Goal: Complete application form

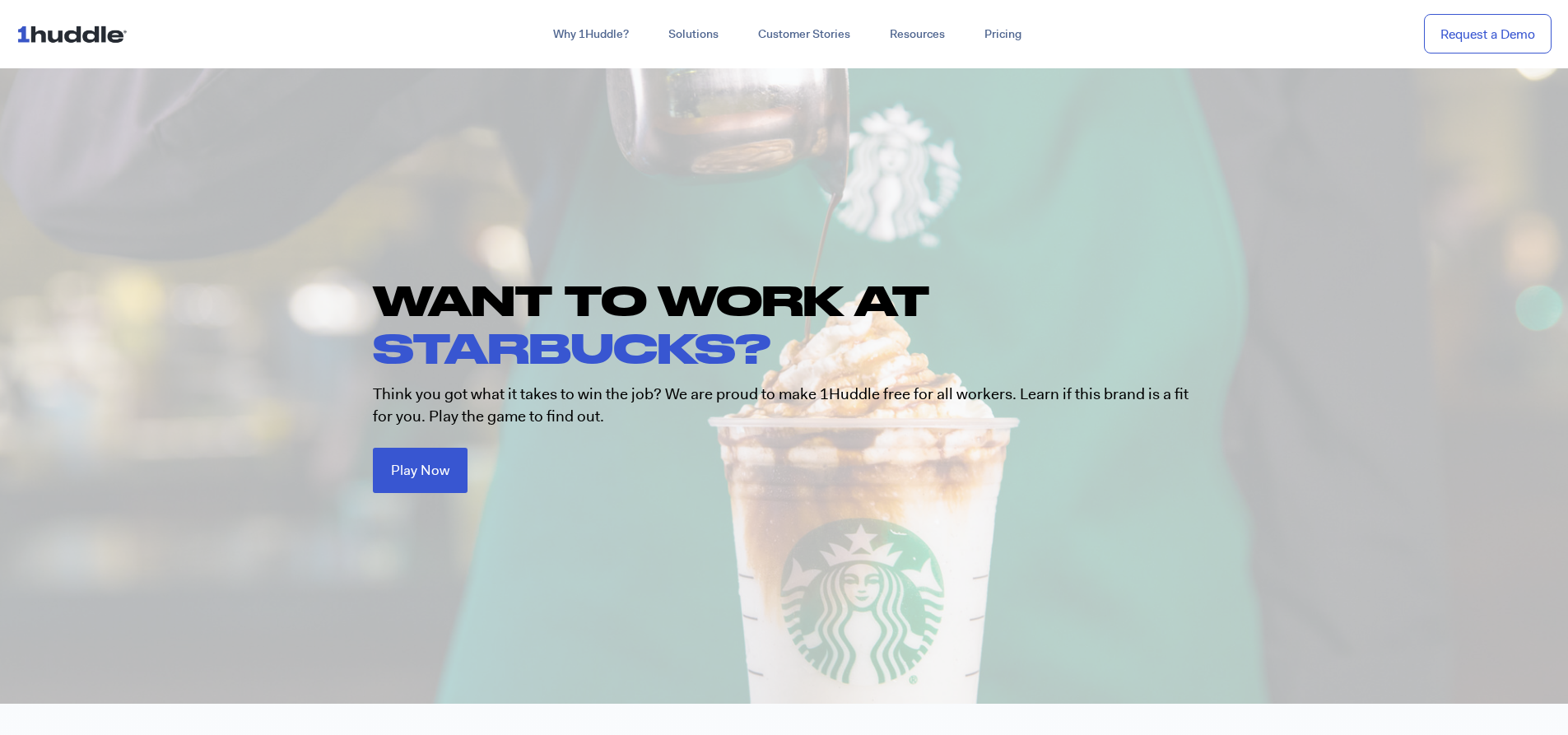
scroll to position [82, 0]
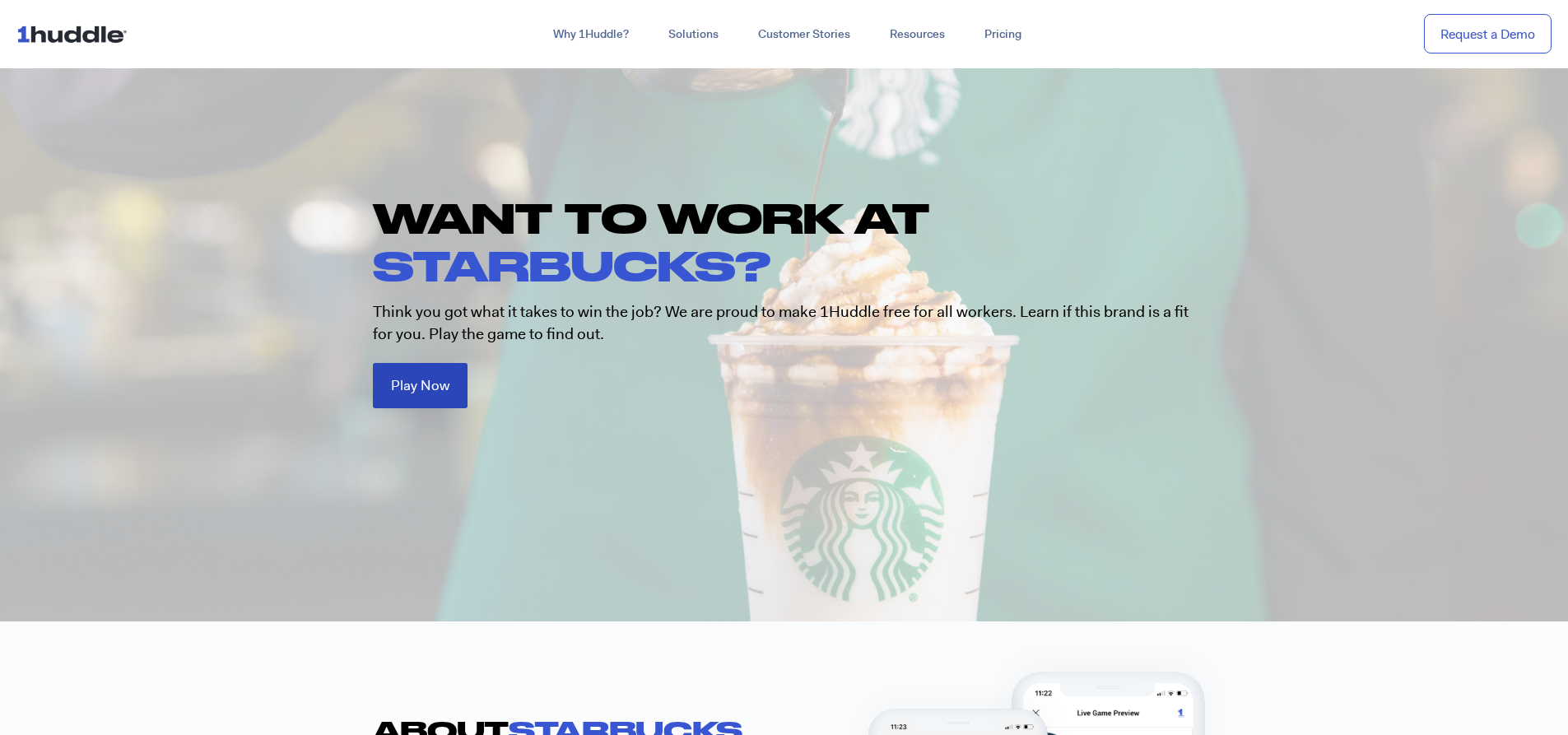
click at [414, 379] on span "Play Now" at bounding box center [420, 385] width 59 height 14
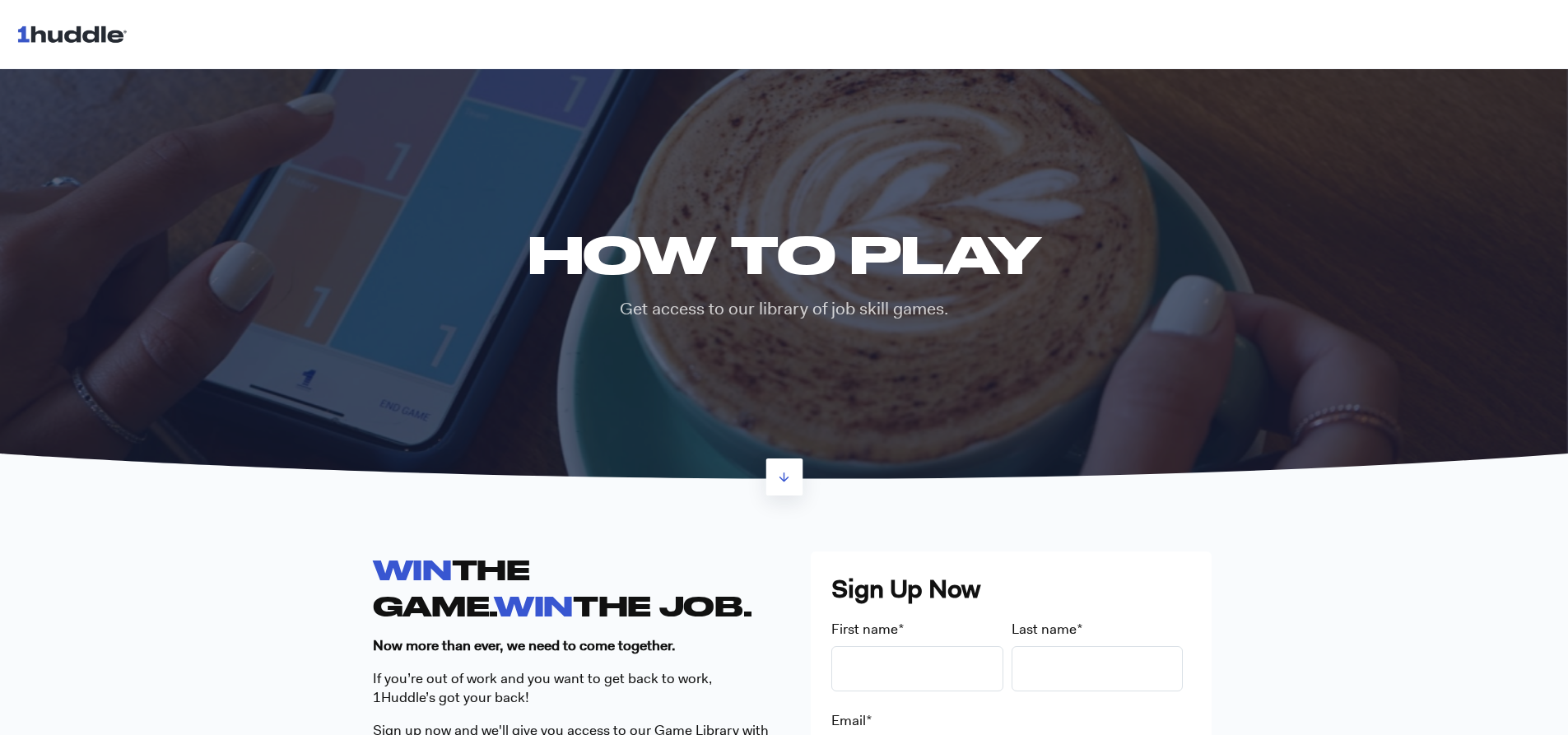
scroll to position [330, 0]
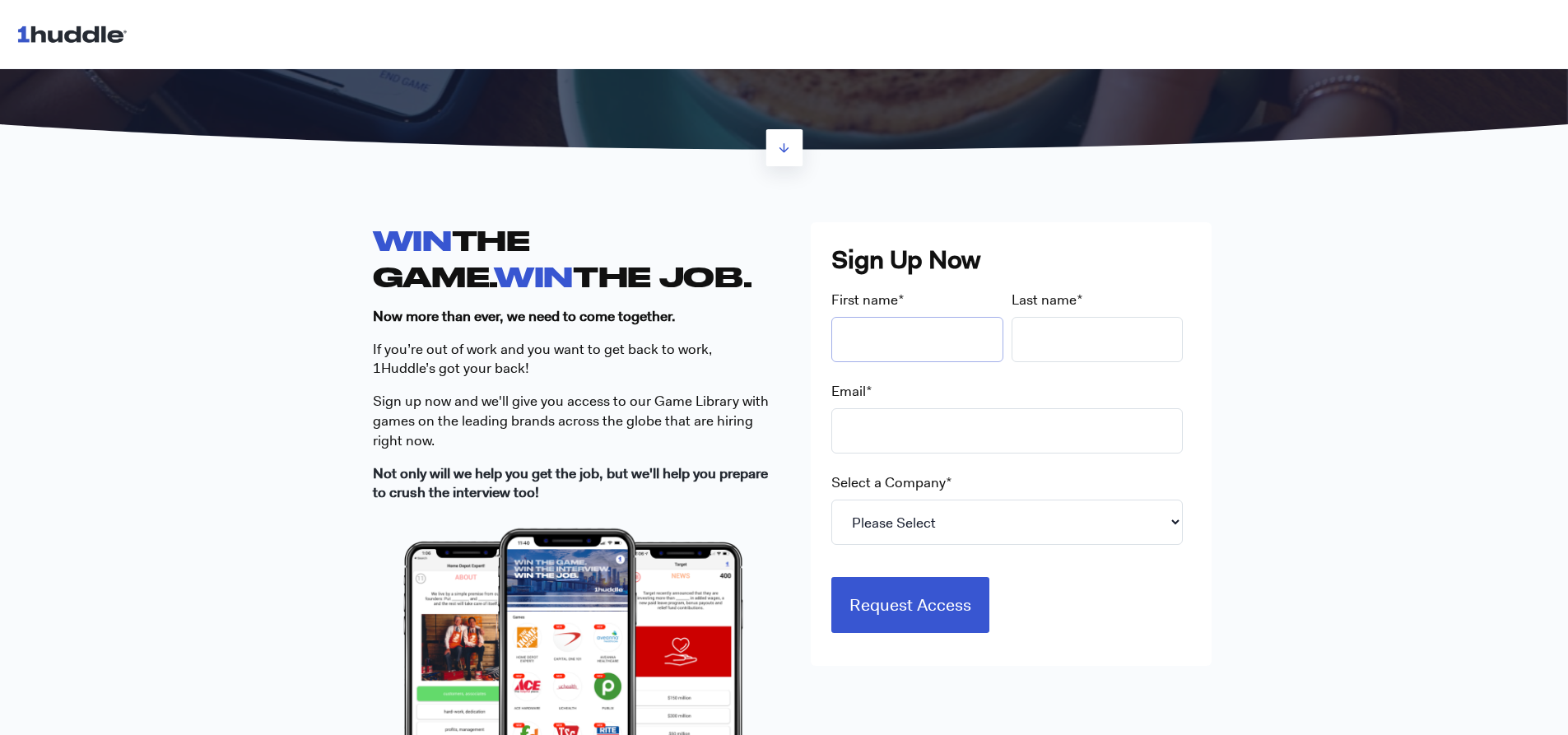
click at [921, 352] on input "First name *" at bounding box center [917, 340] width 172 height 46
type input "allie"
click at [1099, 340] on input "Last name *" at bounding box center [1097, 340] width 172 height 46
type input "[PERSON_NAME]"
click at [888, 441] on input "Email *" at bounding box center [1007, 431] width 352 height 46
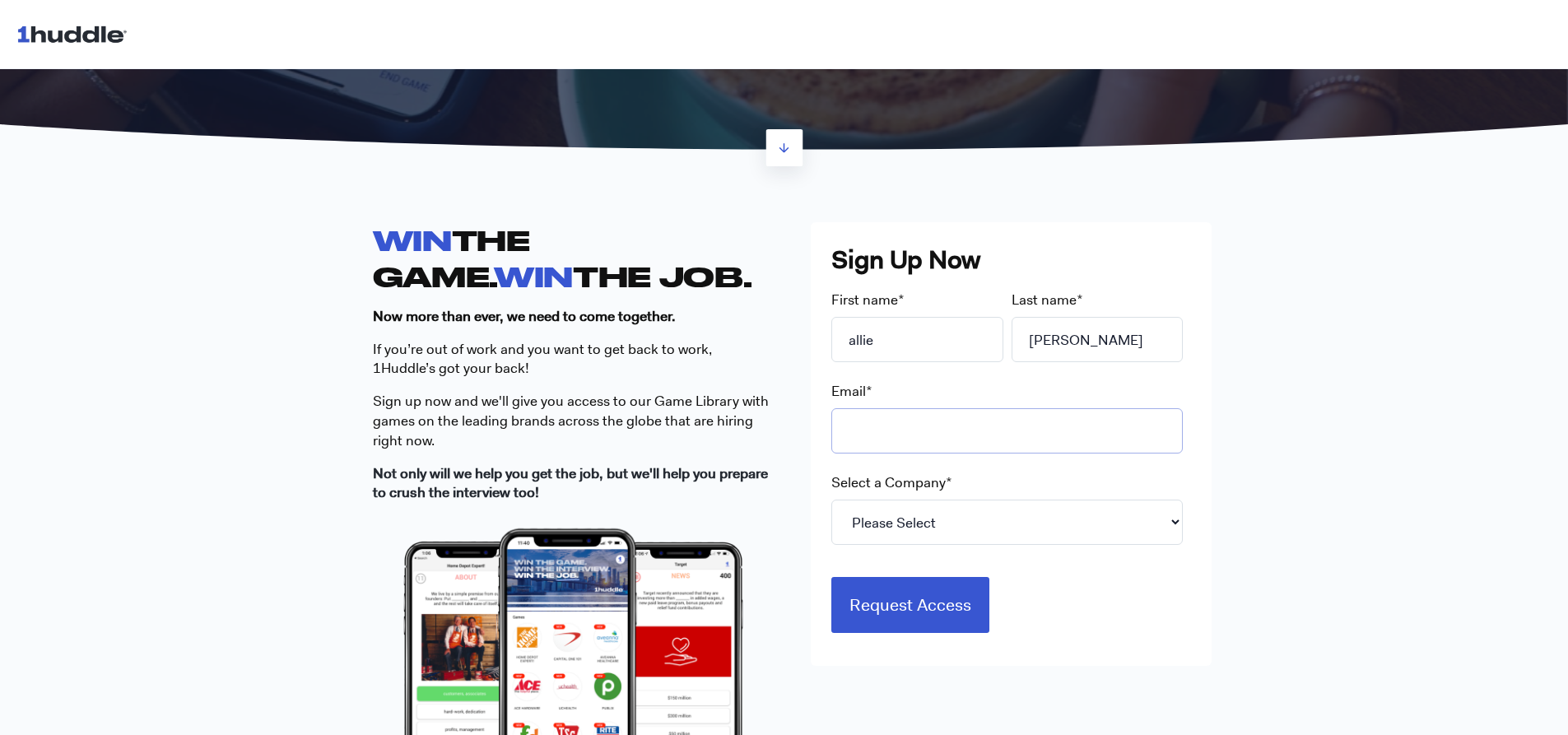
type input "[EMAIL_ADDRESS][DOMAIN_NAME]"
click at [954, 516] on select "Please Select 7-Eleven Ace Hardware Albertsons Companies ALDI Amazon Aveanna He…" at bounding box center [1007, 522] width 352 height 46
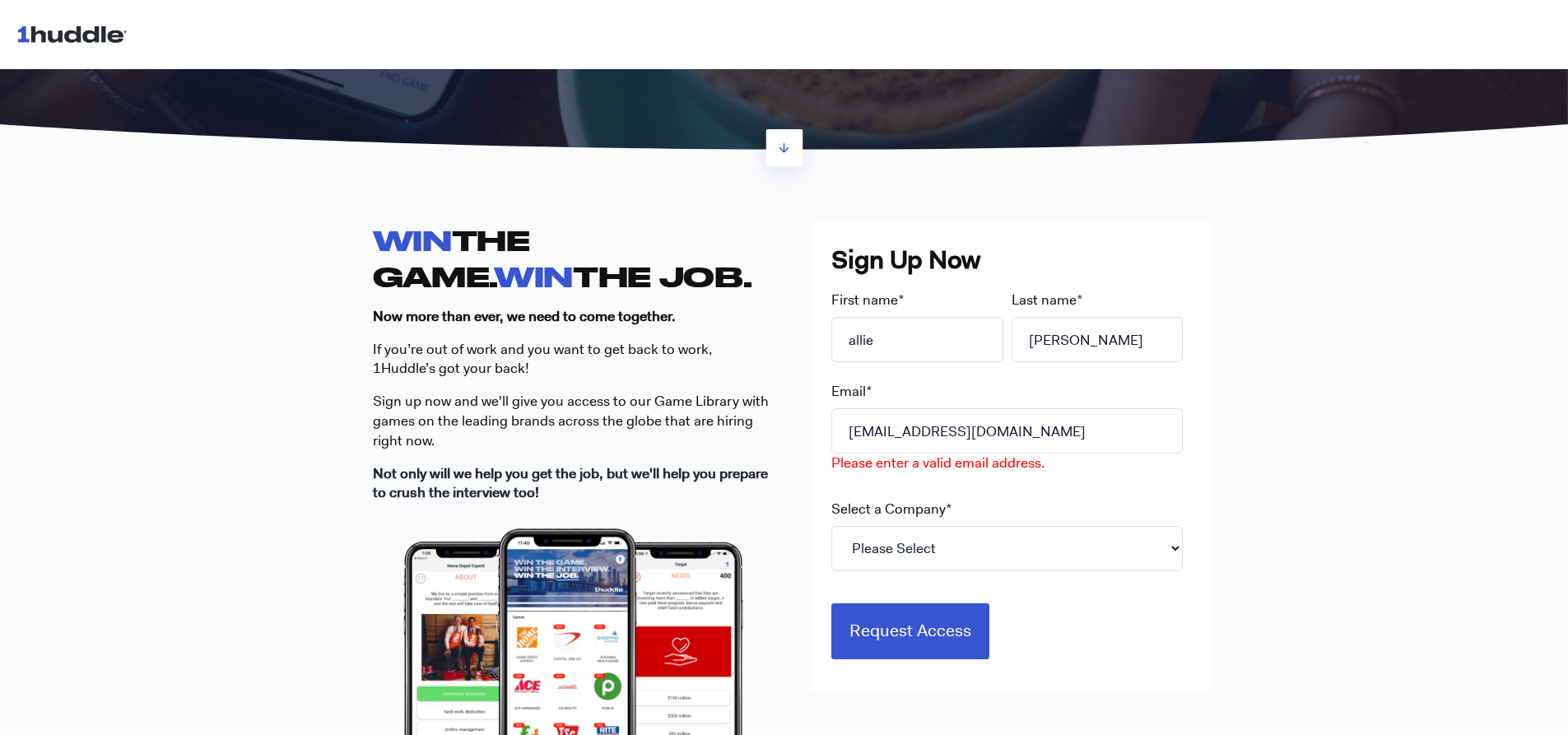
click at [1262, 644] on div "WIN THE GAME. WIN THE JOB. Now more than ever, we need to come together. If you…" at bounding box center [784, 557] width 1568 height 775
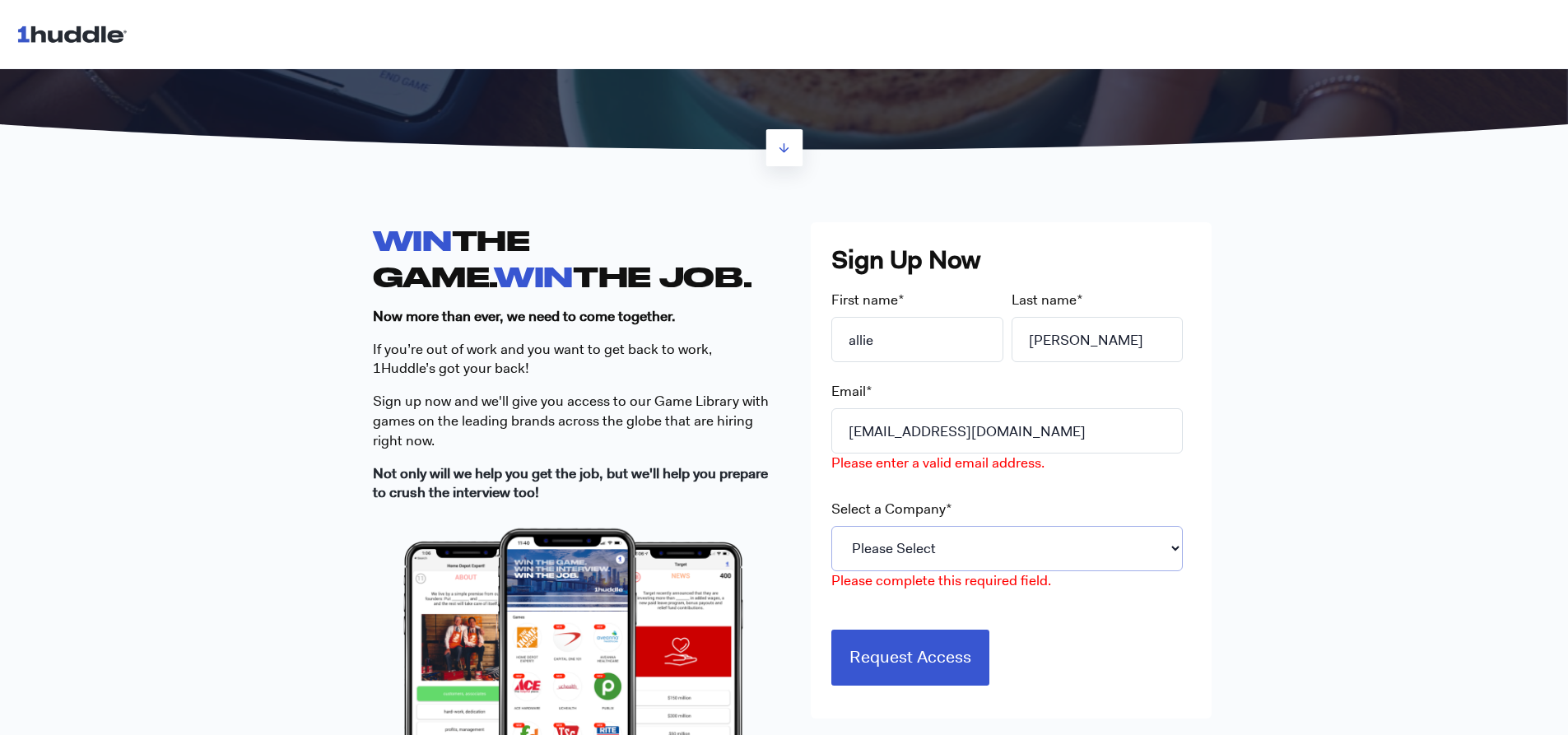
click at [1125, 540] on select "Please Select 7-Eleven Ace Hardware Albertsons Companies ALDI Amazon Aveanna He…" at bounding box center [1007, 549] width 352 height 46
select select "Walmart"
click at [831, 526] on select "Please Select 7-Eleven Ace Hardware Albertsons Companies ALDI Amazon Aveanna He…" at bounding box center [1007, 549] width 352 height 46
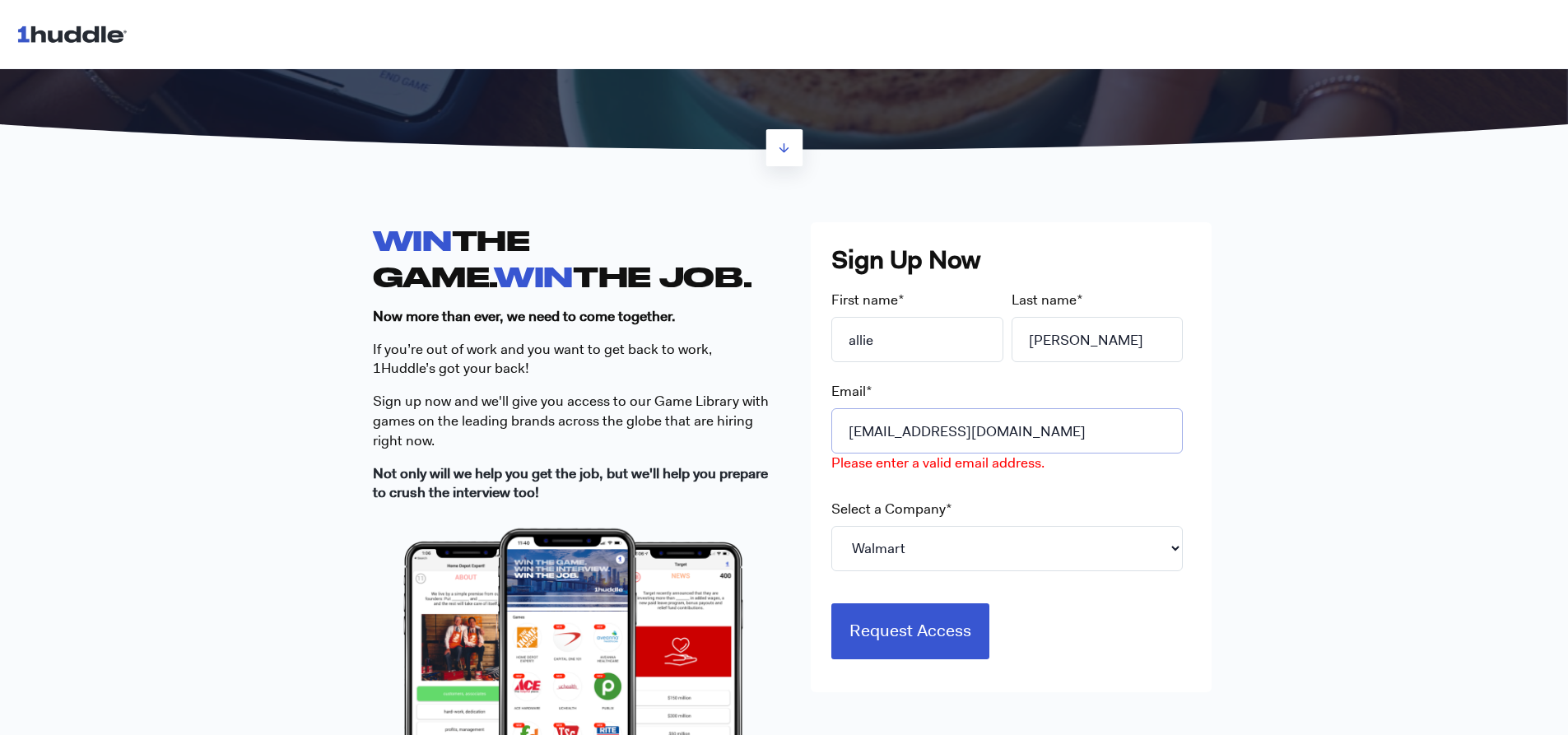
click at [1099, 426] on input "[EMAIL_ADDRESS][DOMAIN_NAME]" at bounding box center [1007, 431] width 352 height 46
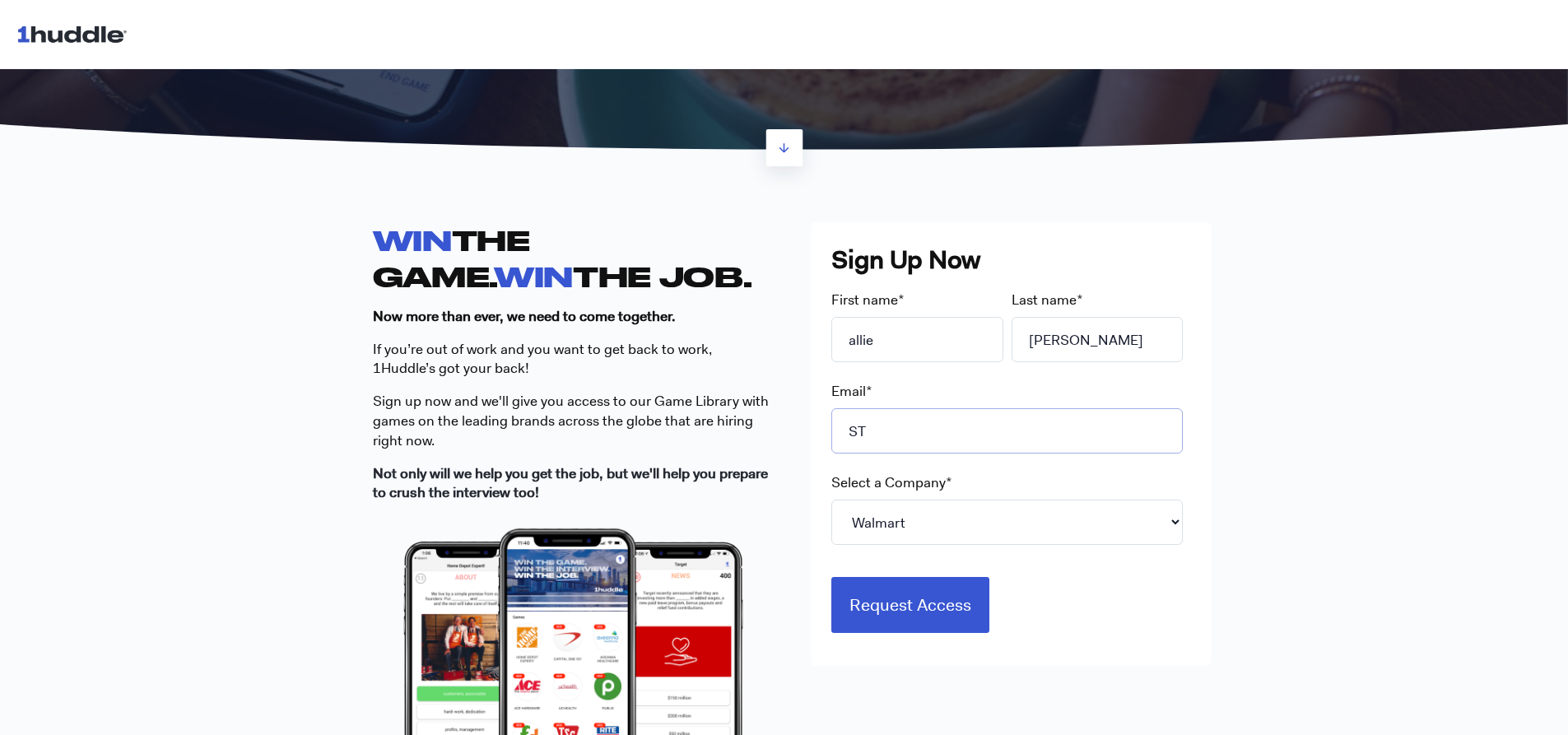
type input "S"
type input "[EMAIL_ADDRESS][DOMAIN_NAME]"
click at [1054, 522] on select "Please Select 7-Eleven Ace Hardware Albertsons Companies ALDI Amazon Aveanna He…" at bounding box center [1007, 522] width 352 height 46
select select "Starbucks"
click at [831, 500] on select "Please Select 7-Eleven Ace Hardware Albertsons Companies ALDI Amazon Aveanna He…" at bounding box center [1007, 522] width 352 height 46
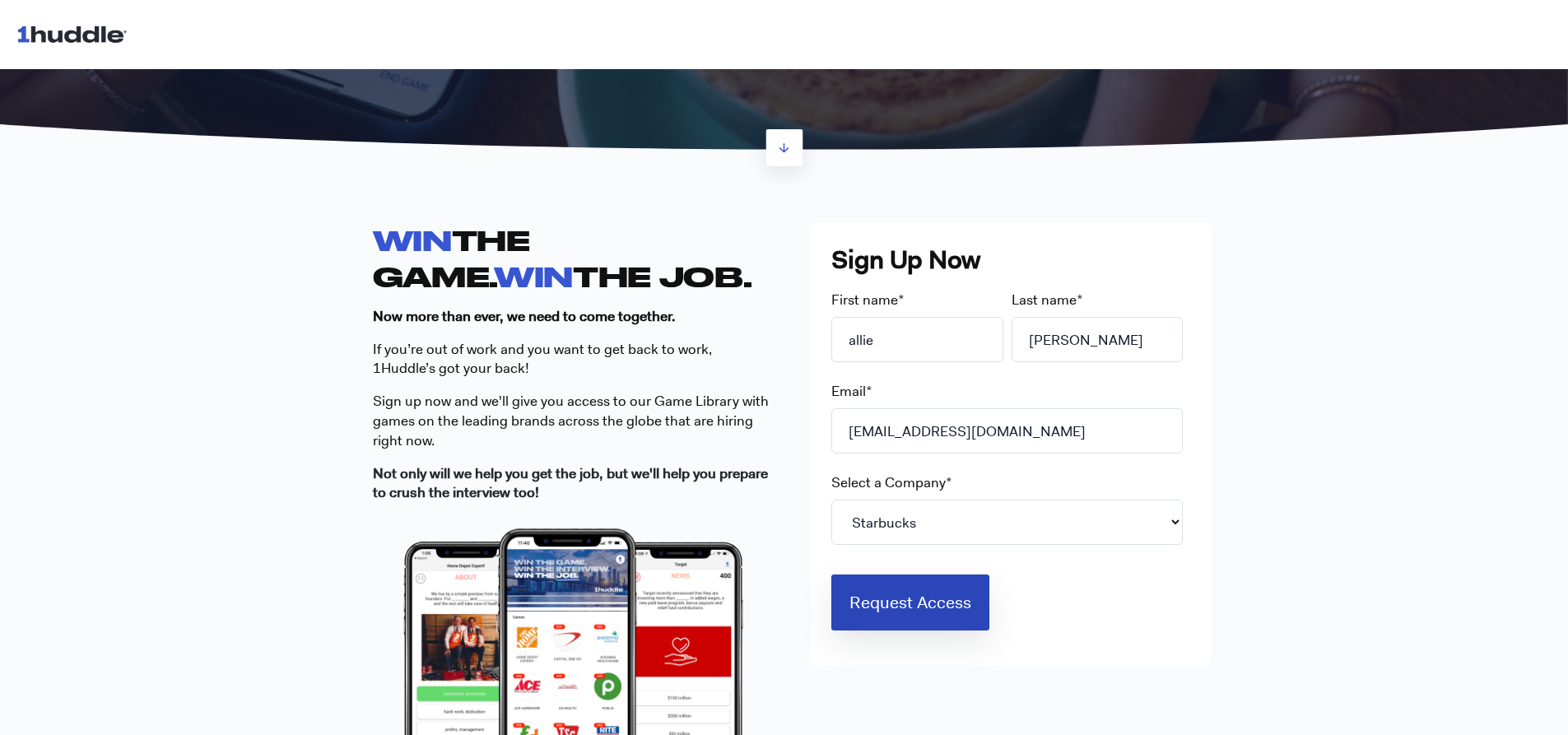
click at [933, 618] on input "Request Access" at bounding box center [910, 602] width 158 height 56
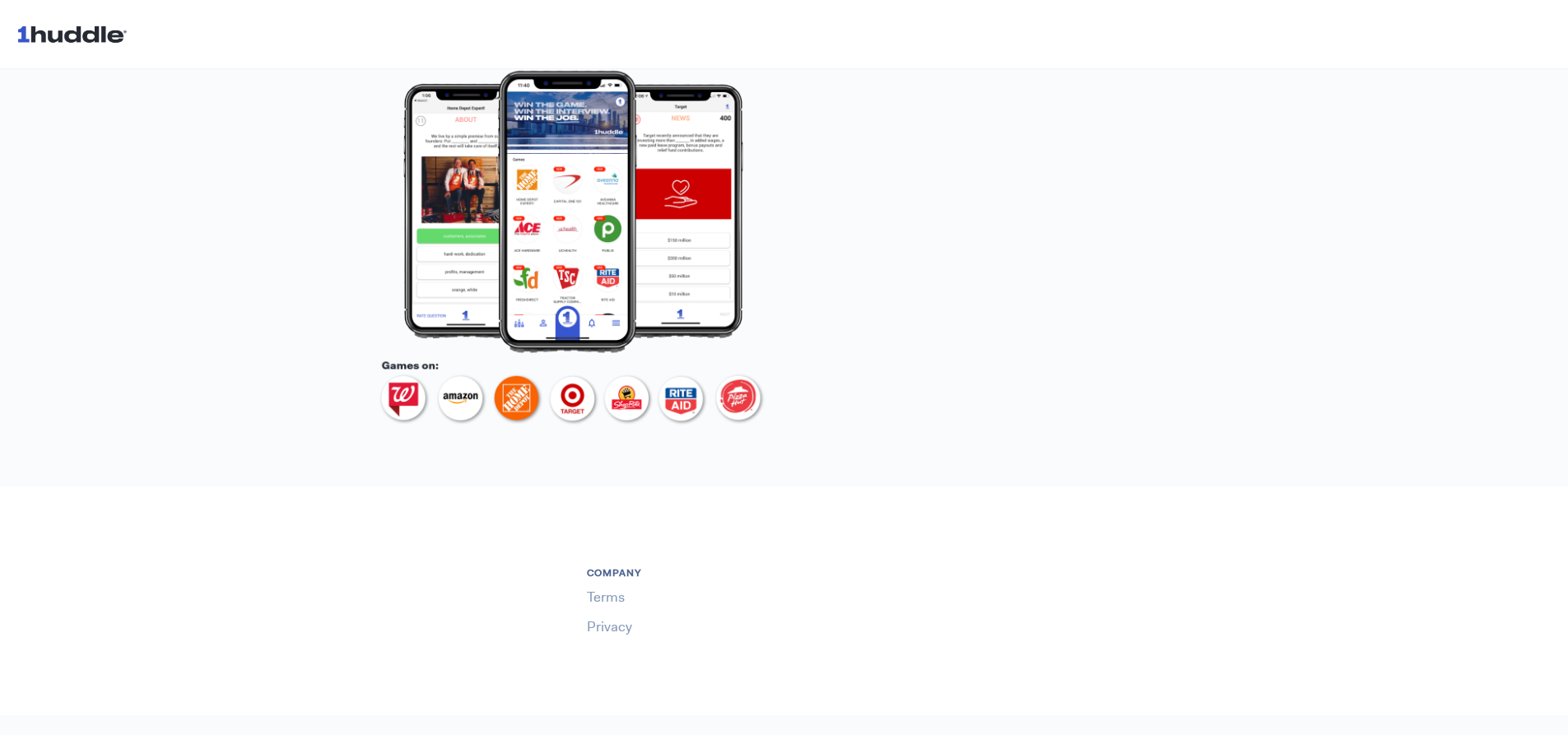
scroll to position [540, 0]
